Goal: Information Seeking & Learning: Learn about a topic

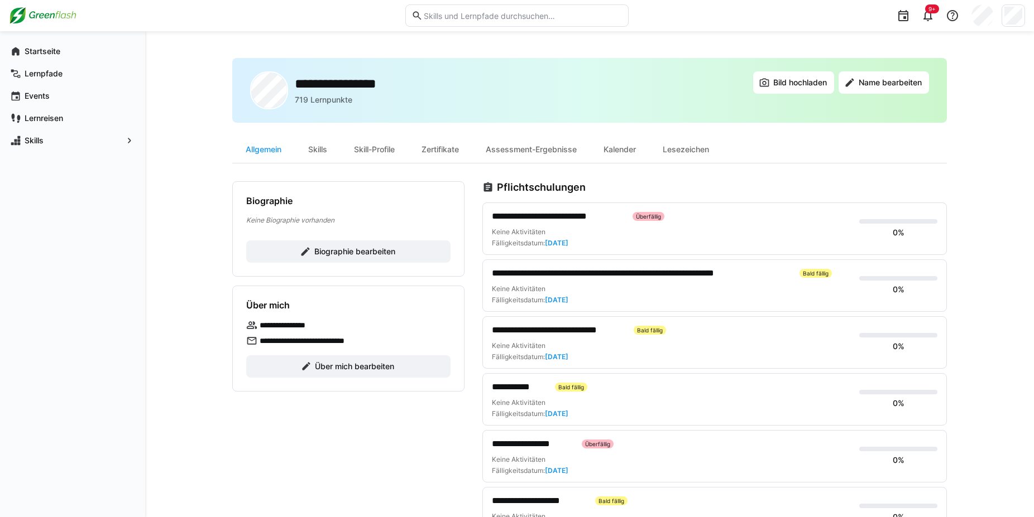
click at [329, 85] on h2 "**********" at bounding box center [349, 83] width 108 height 17
click at [291, 88] on div "**********" at bounding box center [326, 90] width 152 height 38
click at [318, 106] on div "**********" at bounding box center [326, 90] width 152 height 38
click at [70, 12] on img at bounding box center [43, 16] width 68 height 18
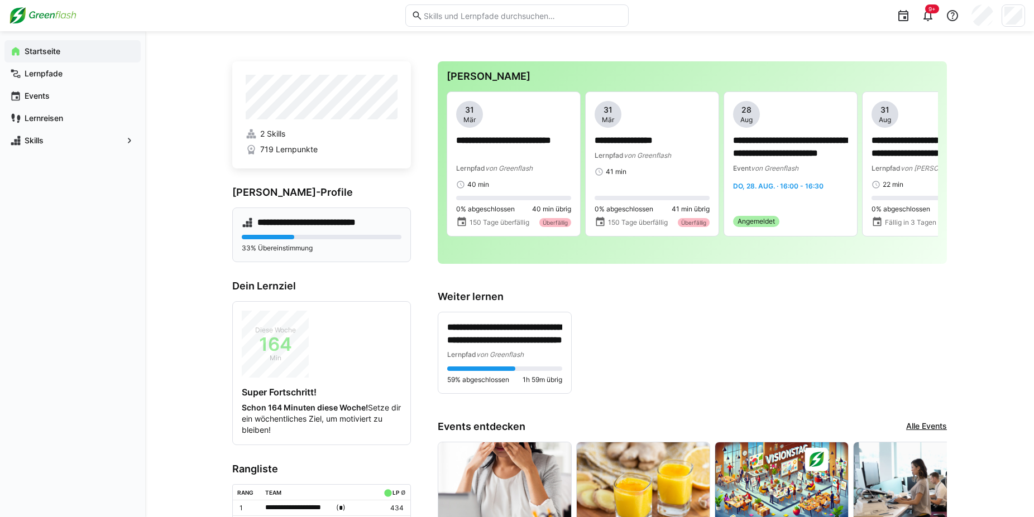
click at [328, 229] on div "**********" at bounding box center [321, 235] width 179 height 55
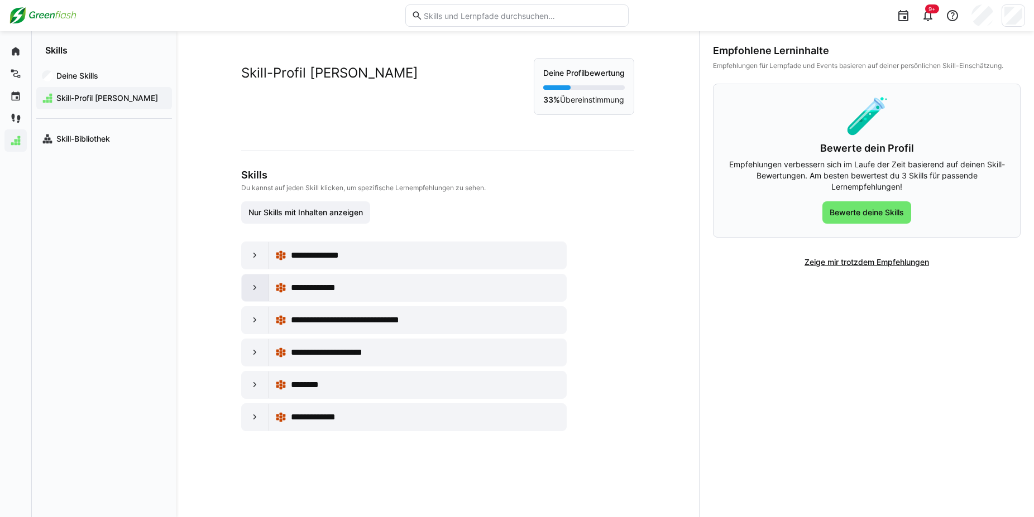
click at [242, 282] on div at bounding box center [255, 288] width 27 height 27
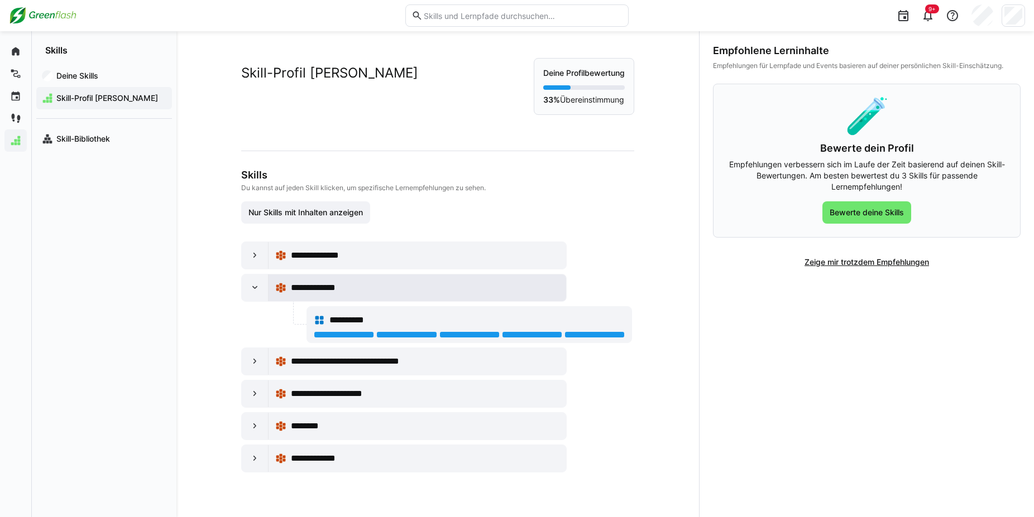
click at [337, 288] on span "**********" at bounding box center [321, 287] width 60 height 13
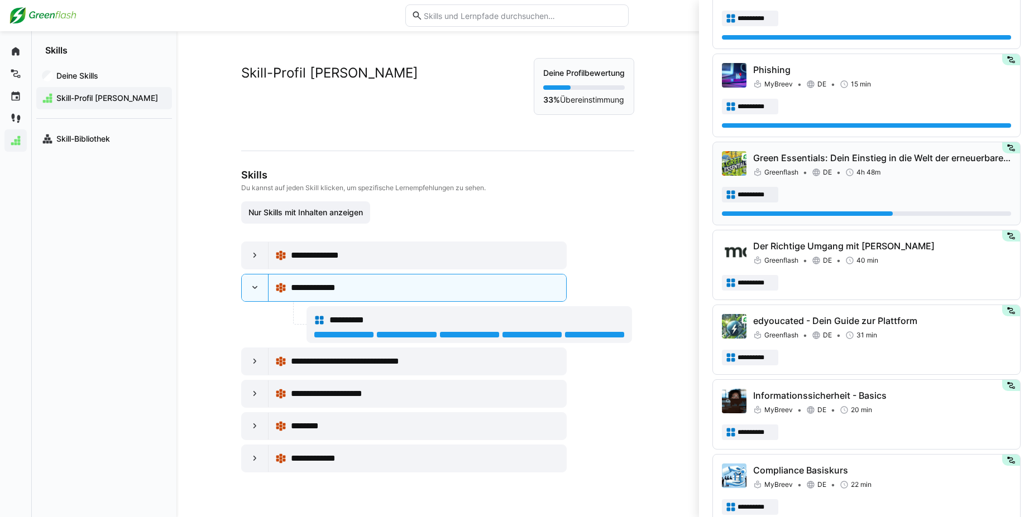
scroll to position [398, 0]
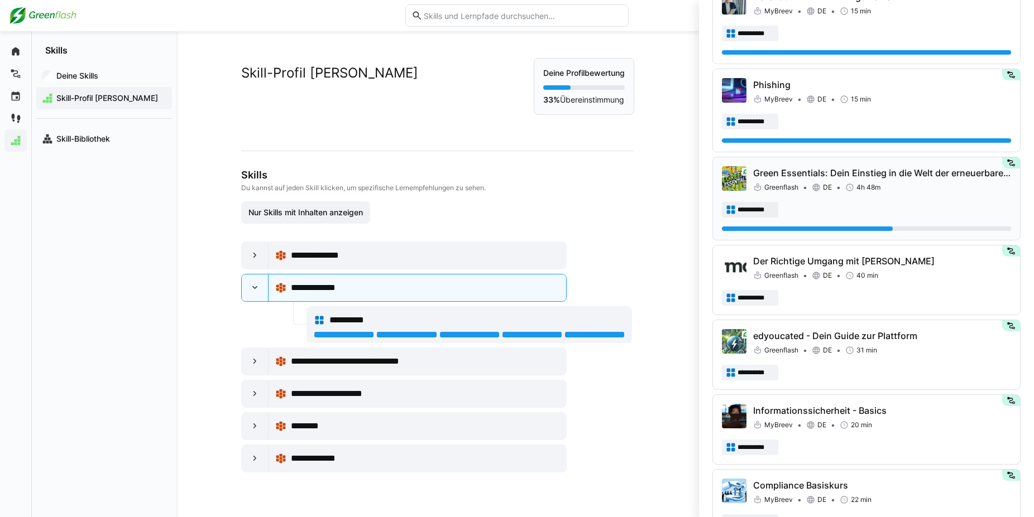
click at [851, 172] on p "Green Essentials: Dein Einstieg in die Welt der erneuerbaren Energien" at bounding box center [882, 172] width 258 height 13
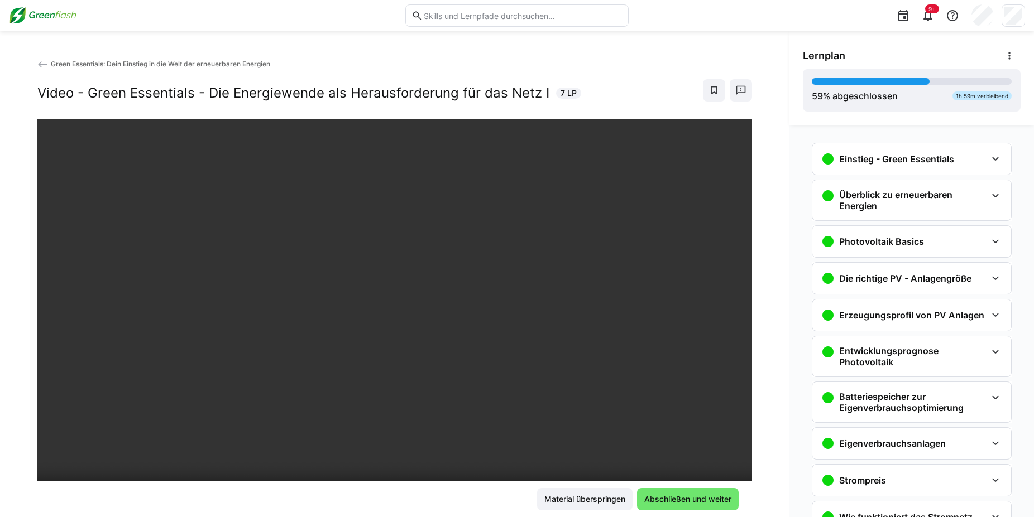
scroll to position [57, 0]
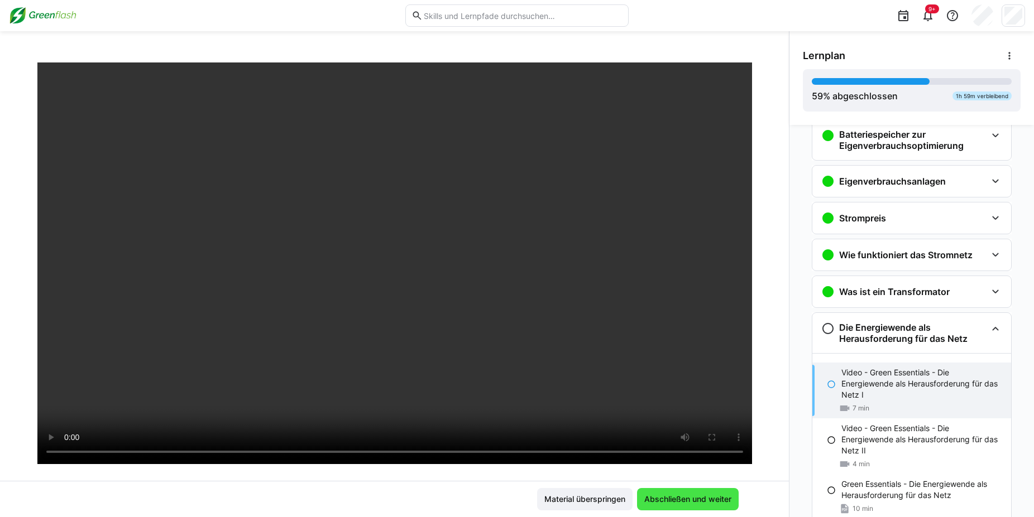
click at [667, 496] on span "Abschließen und weiter" at bounding box center [687, 499] width 90 height 11
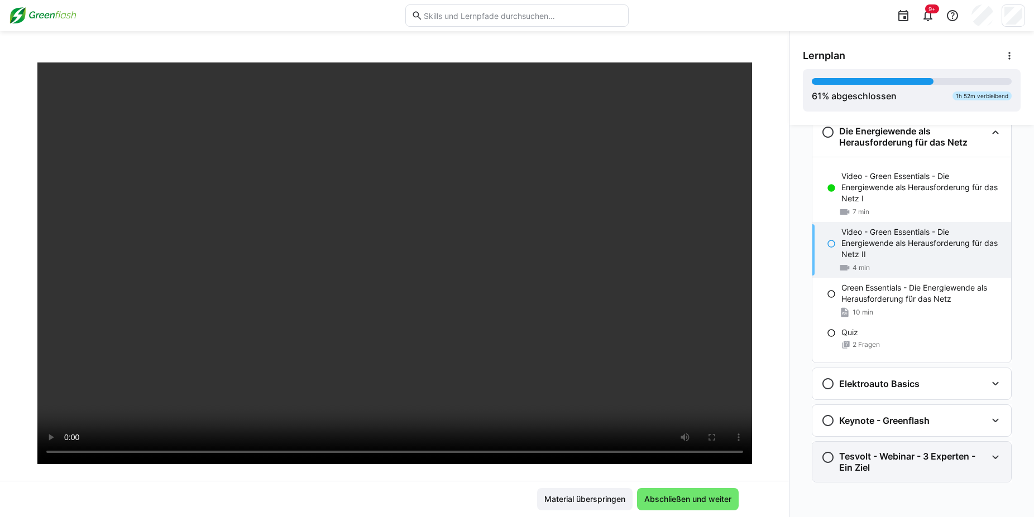
scroll to position [468, 0]
click at [997, 451] on eds-icon at bounding box center [994, 457] width 13 height 13
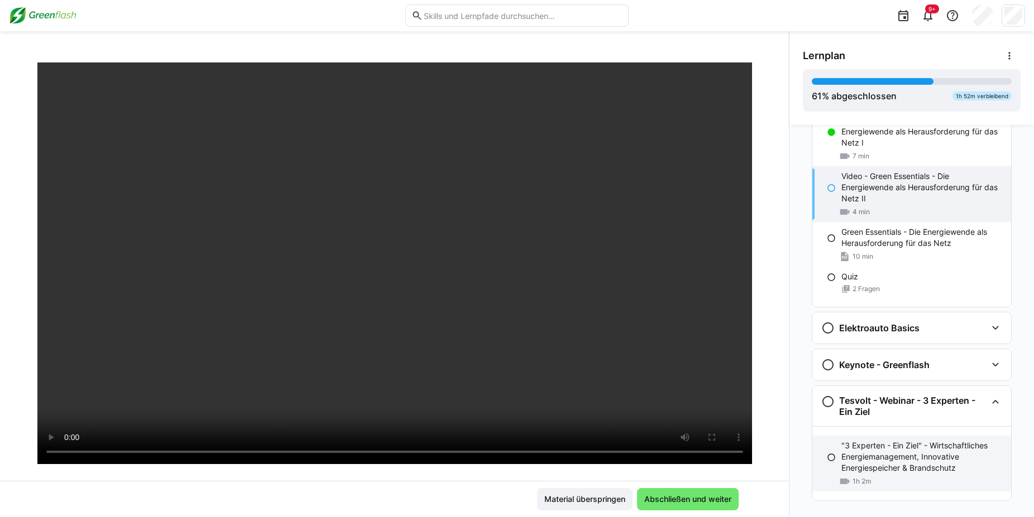
scroll to position [542, 0]
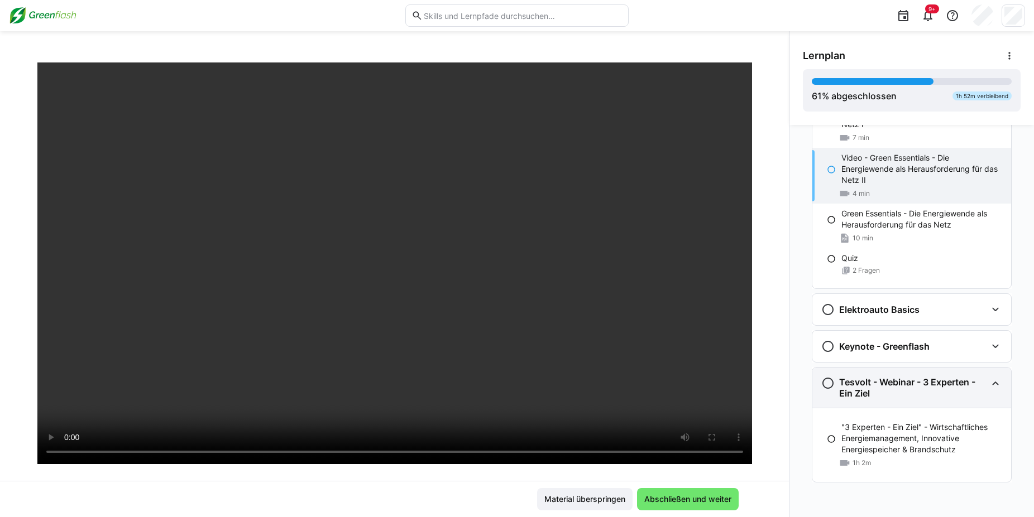
click at [1001, 377] on eds-icon at bounding box center [994, 383] width 13 height 13
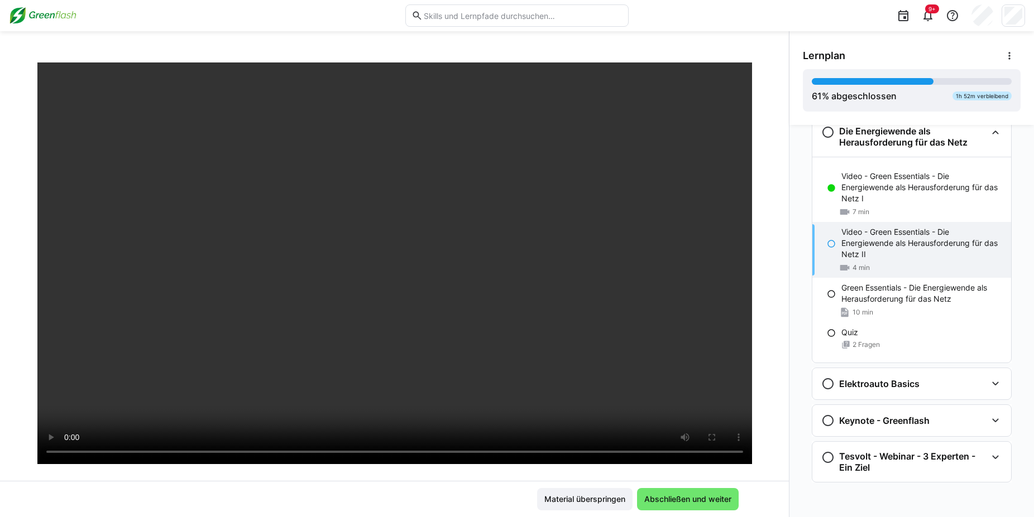
scroll to position [468, 0]
click at [993, 414] on eds-icon at bounding box center [994, 420] width 13 height 13
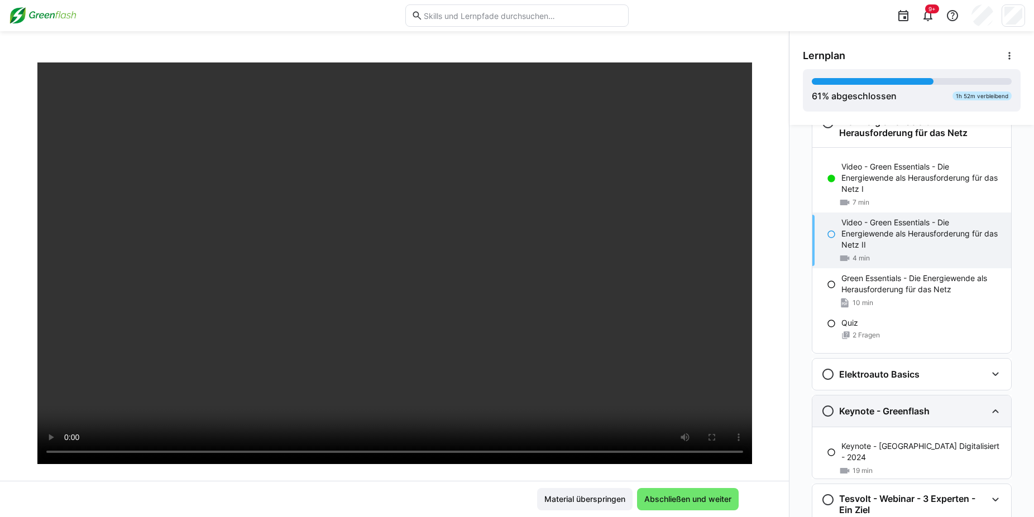
click at [998, 407] on eds-icon at bounding box center [994, 411] width 13 height 13
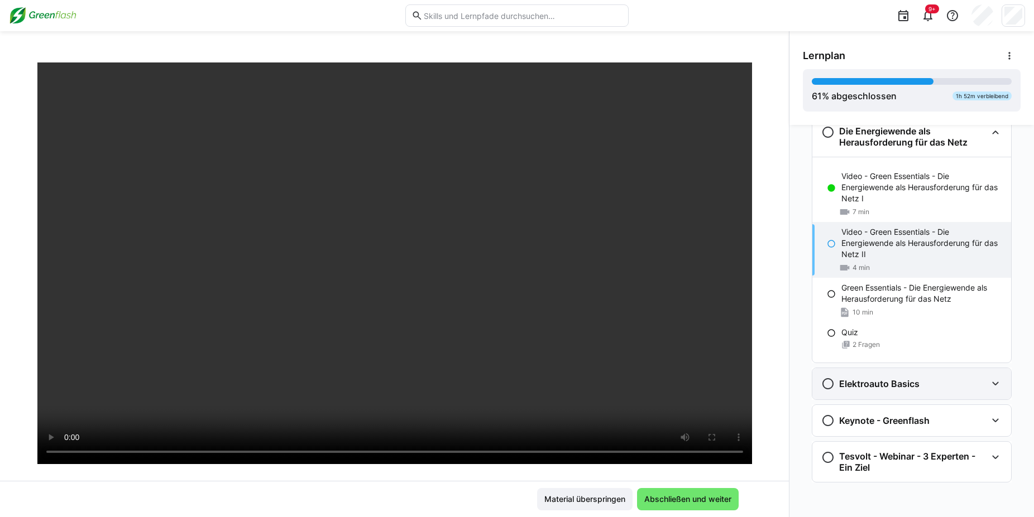
click at [997, 377] on eds-icon at bounding box center [994, 383] width 13 height 13
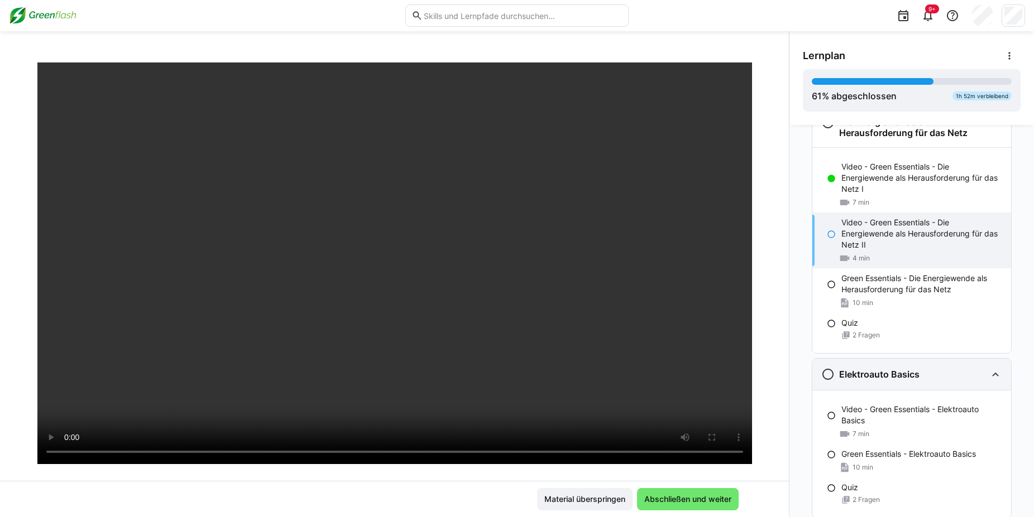
click at [995, 371] on eds-icon at bounding box center [994, 374] width 13 height 13
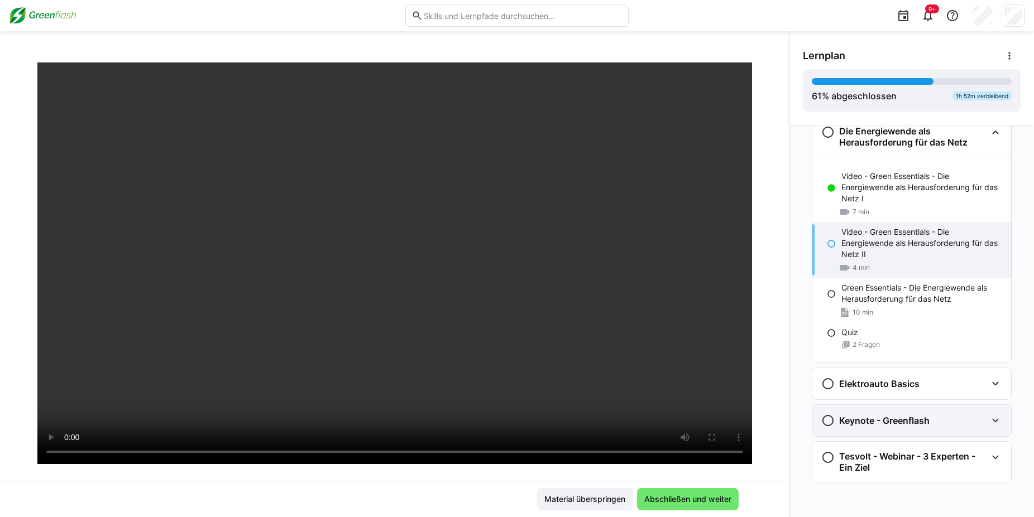
click at [953, 414] on div "Keynote - Greenflash" at bounding box center [903, 420] width 165 height 13
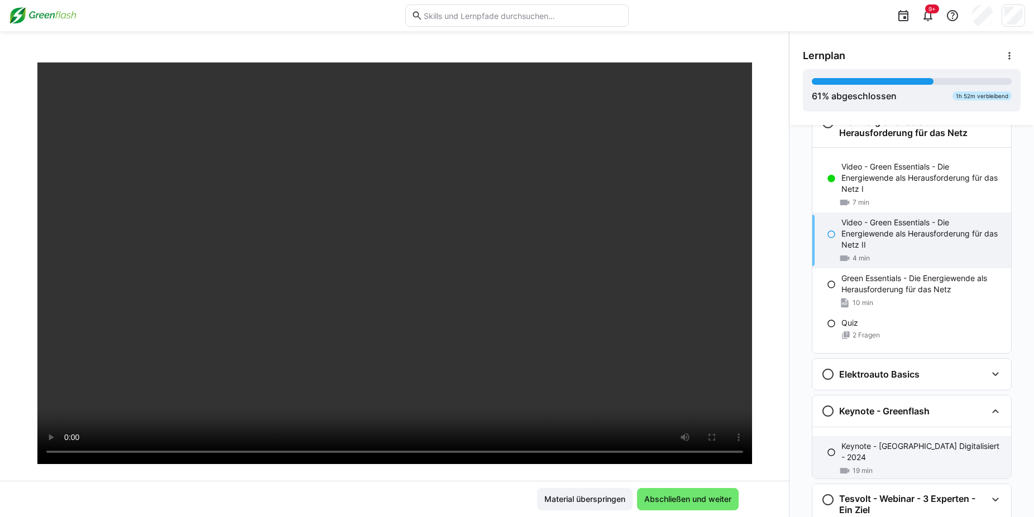
click at [933, 454] on div "Keynote - [GEOGRAPHIC_DATA] Digitalisiert - 2024 19 min" at bounding box center [911, 458] width 199 height 45
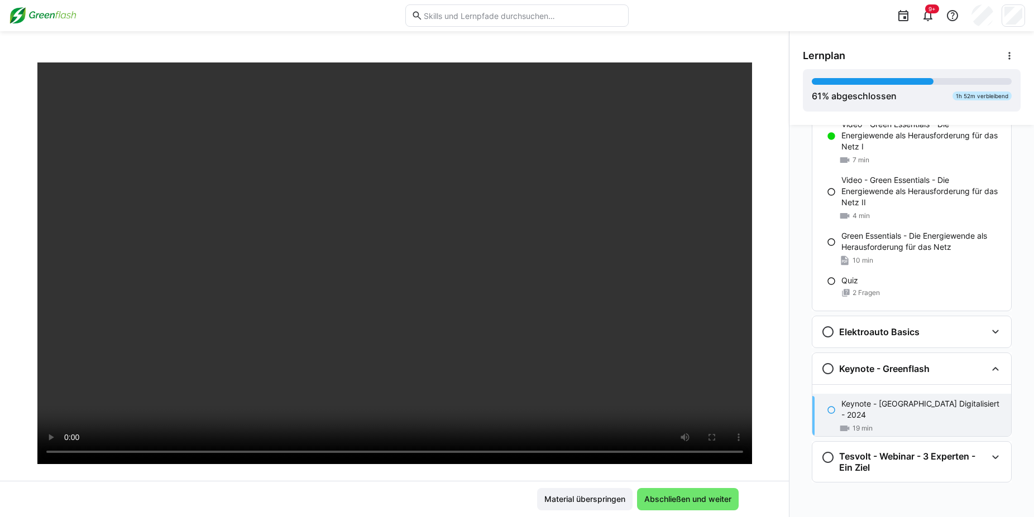
scroll to position [0, 0]
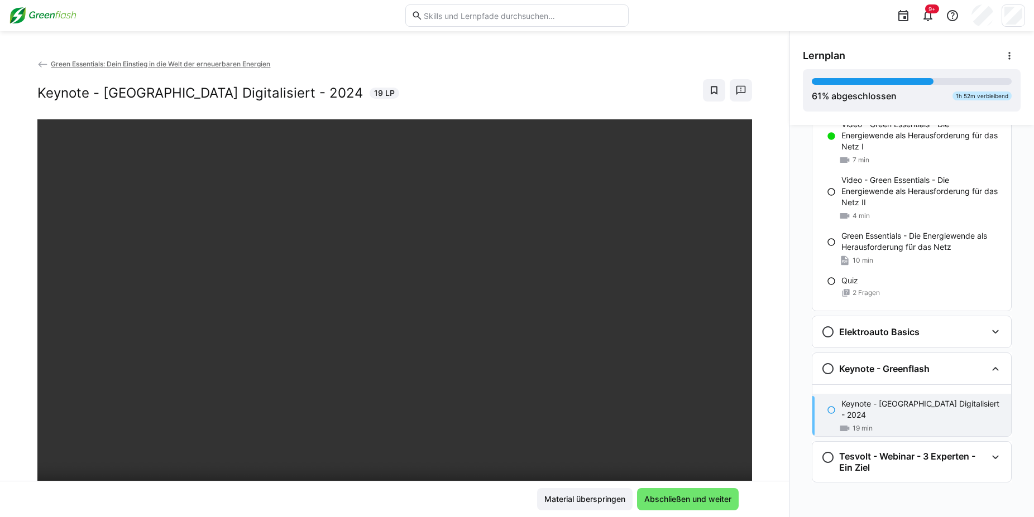
click at [39, 5] on div "9+" at bounding box center [517, 15] width 1016 height 31
drag, startPoint x: 48, startPoint y: 10, endPoint x: 48, endPoint y: 20, distance: 10.0
click at [48, 9] on img at bounding box center [43, 16] width 68 height 18
